Goal: Task Accomplishment & Management: Complete application form

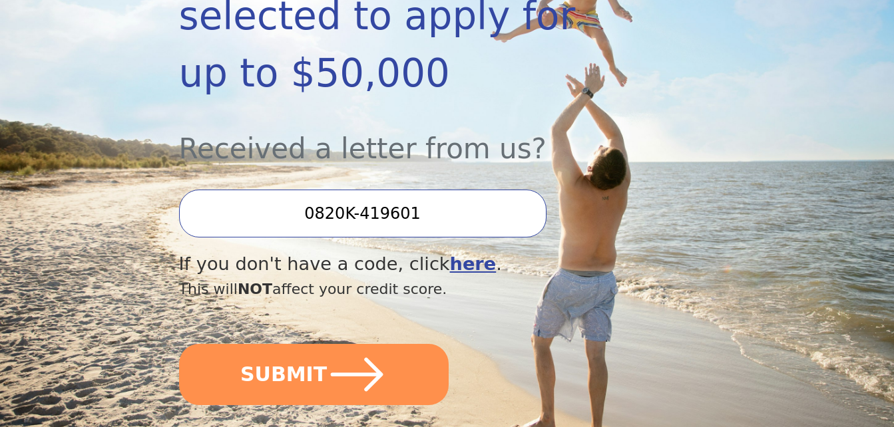
scroll to position [337, 0]
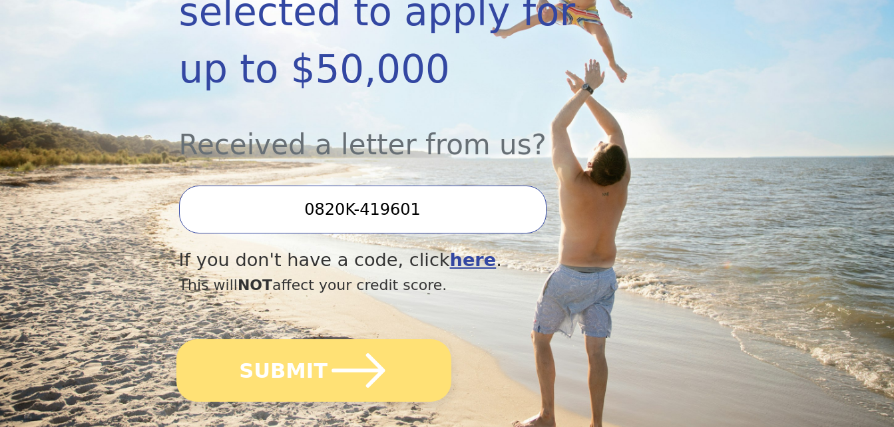
click at [272, 340] on button "SUBMIT" at bounding box center [313, 371] width 275 height 63
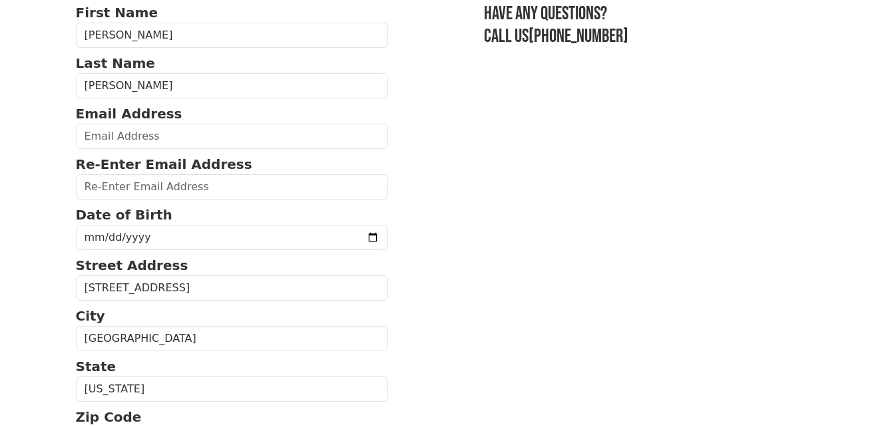
scroll to position [104, 0]
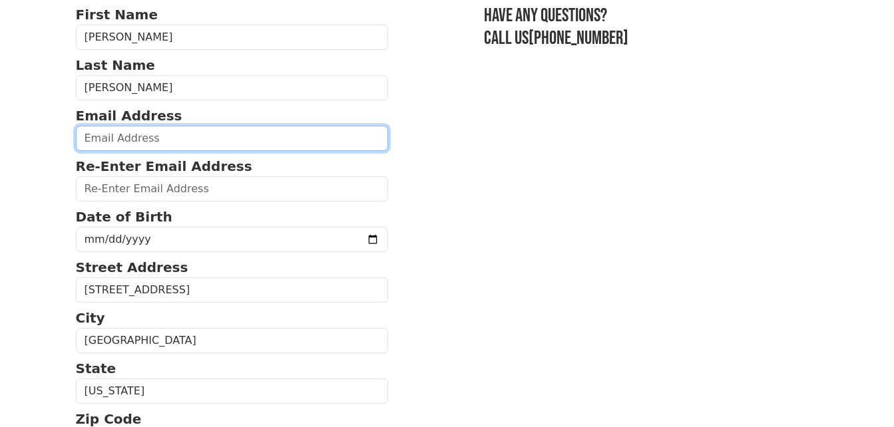
click at [174, 138] on input "email" at bounding box center [232, 138] width 313 height 25
type input "[EMAIL_ADDRESS][DOMAIN_NAME]"
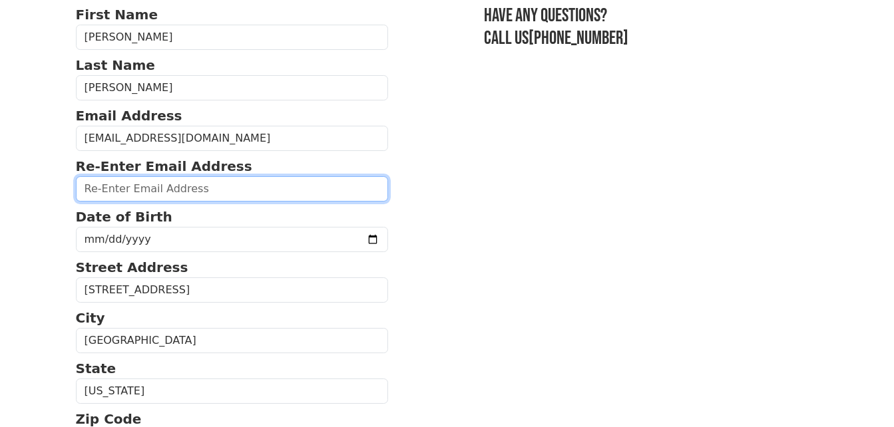
type input "[EMAIL_ADDRESS][DOMAIN_NAME]"
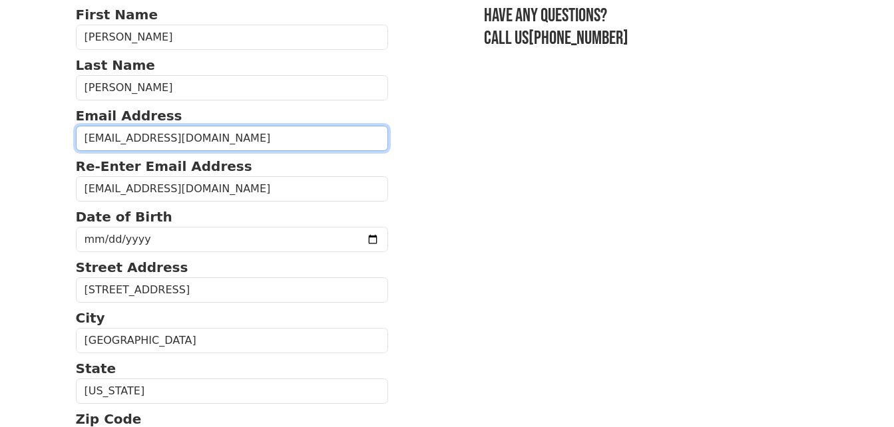
type input "[PHONE_NUMBER]"
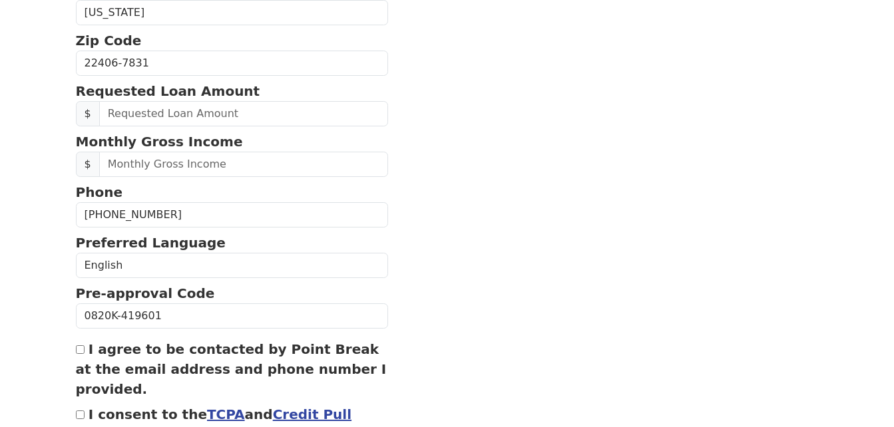
scroll to position [484, 0]
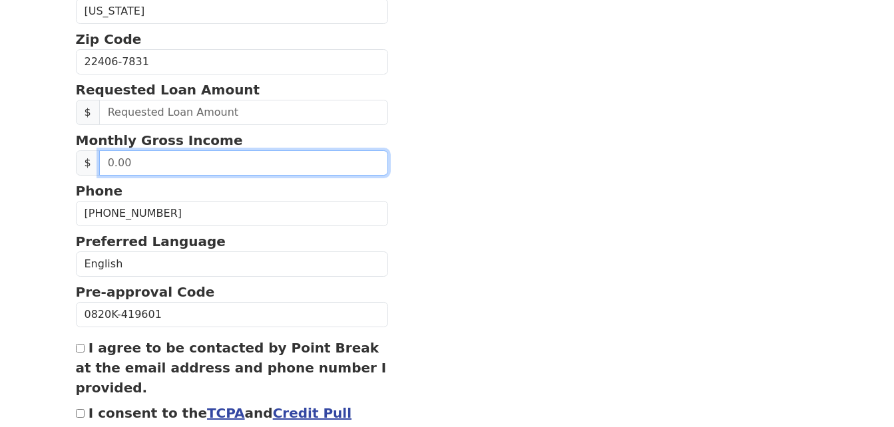
click at [163, 168] on input "text" at bounding box center [244, 162] width 290 height 25
type input "9,616.91"
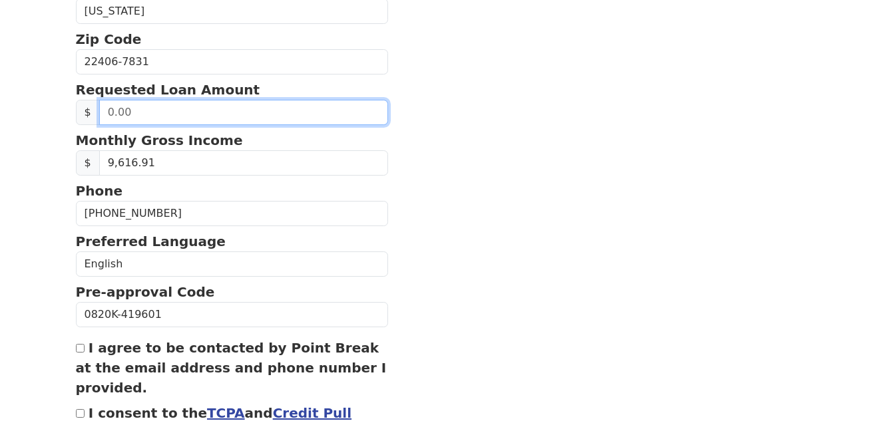
click at [106, 114] on input "text" at bounding box center [244, 112] width 290 height 25
click at [129, 115] on input "text" at bounding box center [244, 112] width 290 height 25
type input "20,000.00"
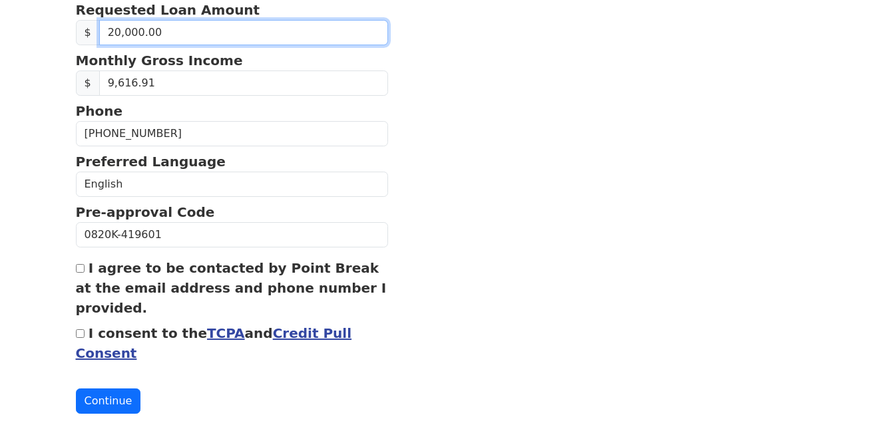
scroll to position [591, 0]
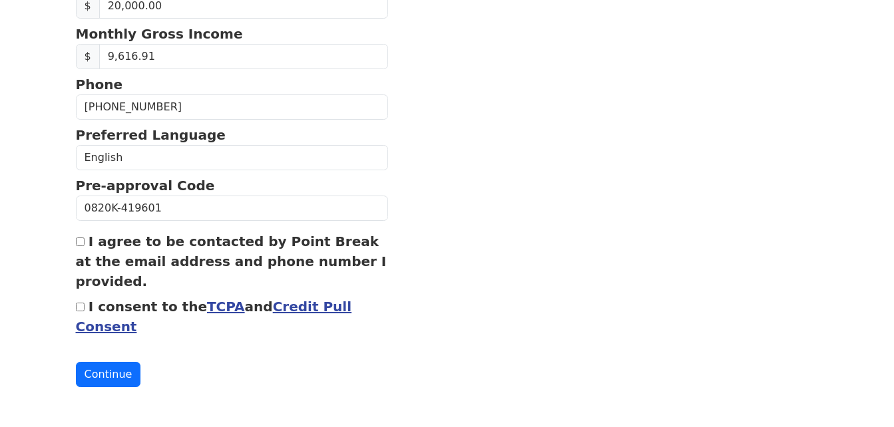
click at [82, 246] on input "I agree to be contacted by Point Break at the email address and phone number I …" at bounding box center [80, 242] width 9 height 9
checkbox input "true"
click at [207, 310] on link "TCPA" at bounding box center [226, 307] width 38 height 16
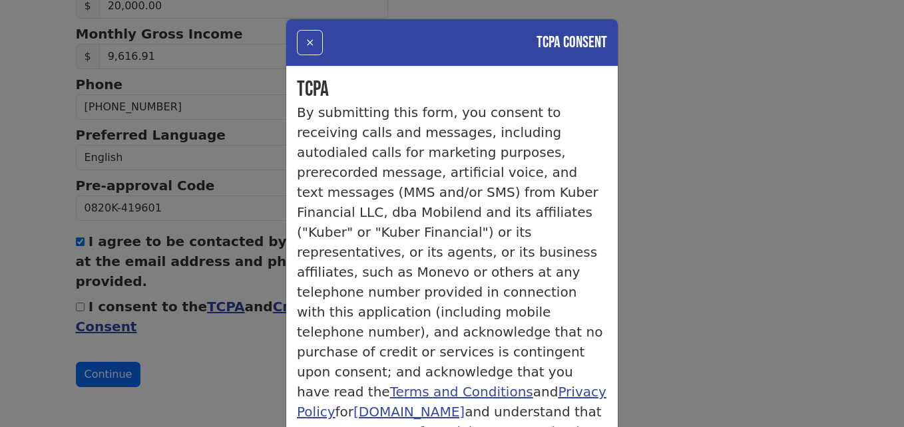
click at [701, 122] on div "× TCPA Consent TCPA By submitting this form, you consent to receiving calls and…" at bounding box center [452, 213] width 904 height 427
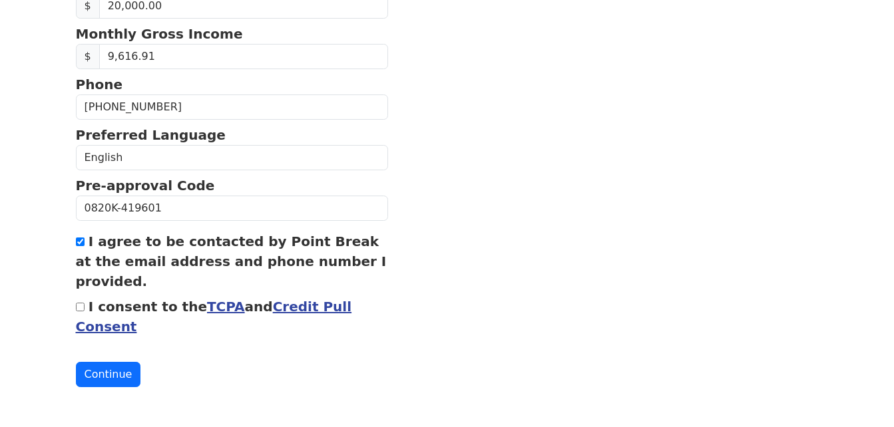
click at [277, 305] on link "Credit Pull Consent" at bounding box center [214, 317] width 276 height 36
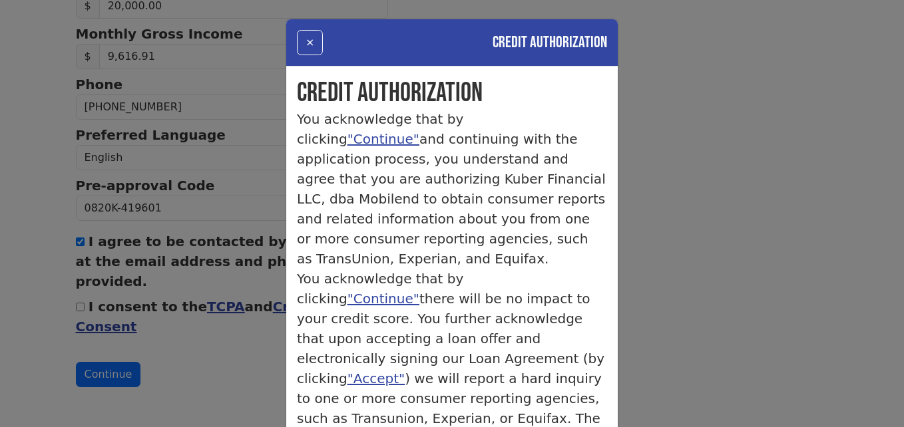
click at [668, 226] on div "× Credit Authorization Credit Authorization You acknowledge that by clicking "C…" at bounding box center [452, 213] width 904 height 427
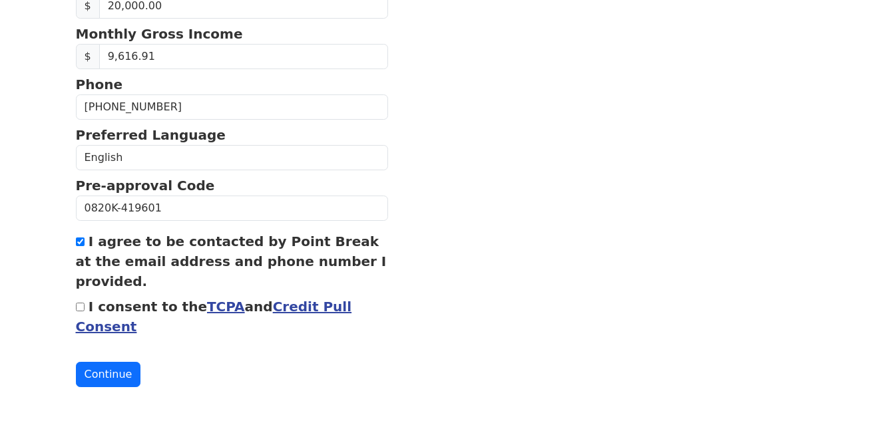
click at [81, 310] on input "I consent to the TCPA and Credit Pull Consent" at bounding box center [80, 307] width 9 height 9
checkbox input "true"
click at [104, 373] on button "Continue" at bounding box center [108, 374] width 65 height 25
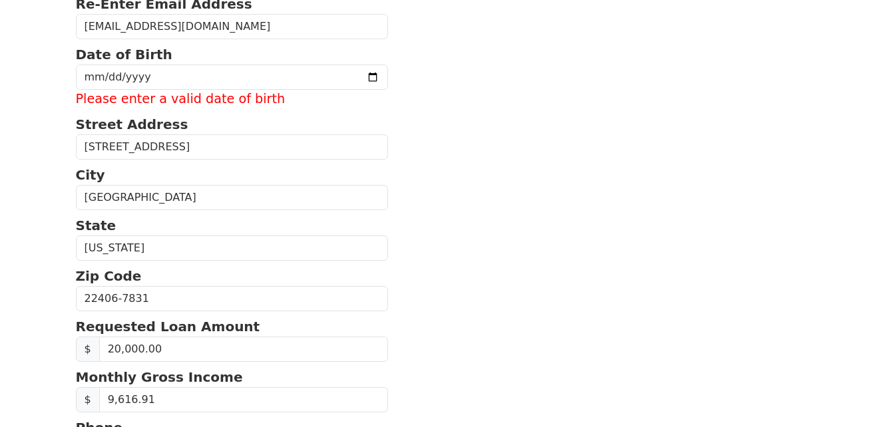
scroll to position [232, 0]
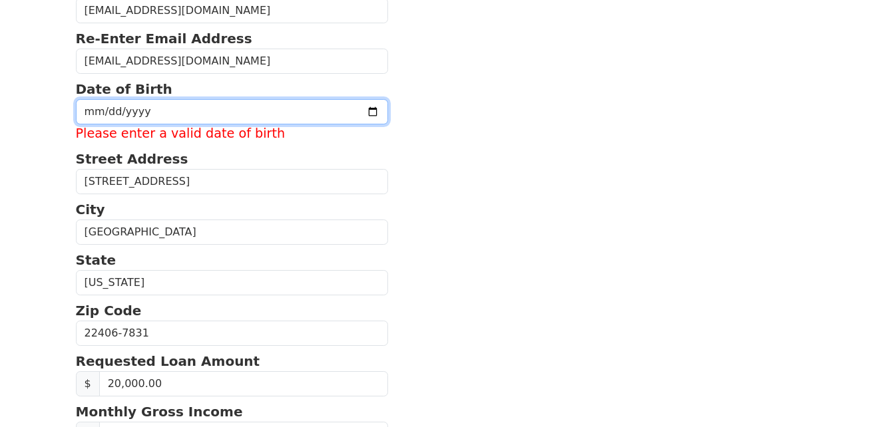
click at [220, 110] on input "date" at bounding box center [232, 111] width 313 height 25
type input "[DATE]"
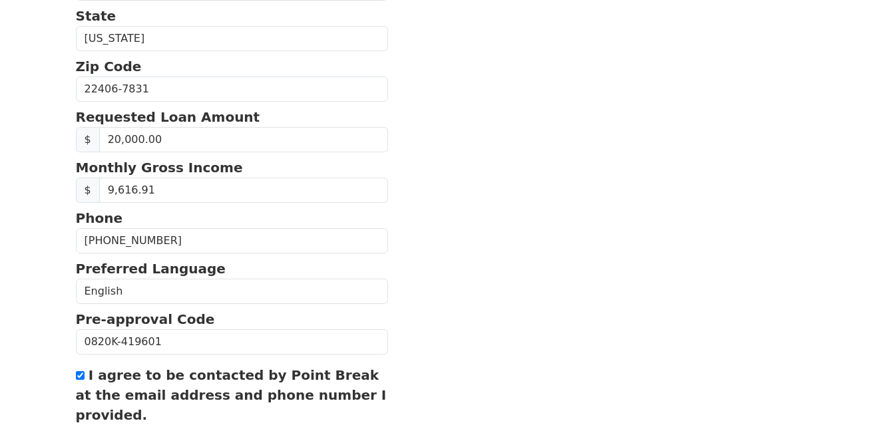
scroll to position [591, 0]
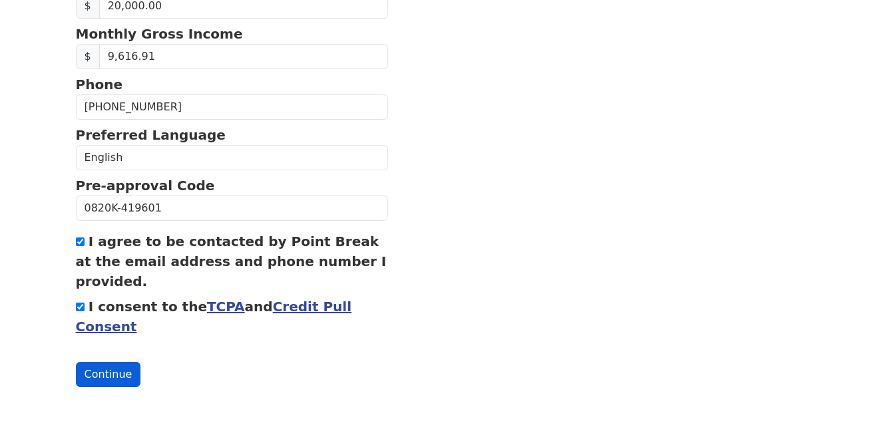
click at [97, 367] on button "Continue" at bounding box center [108, 374] width 65 height 25
